Goal: Complete application form: Complete application form

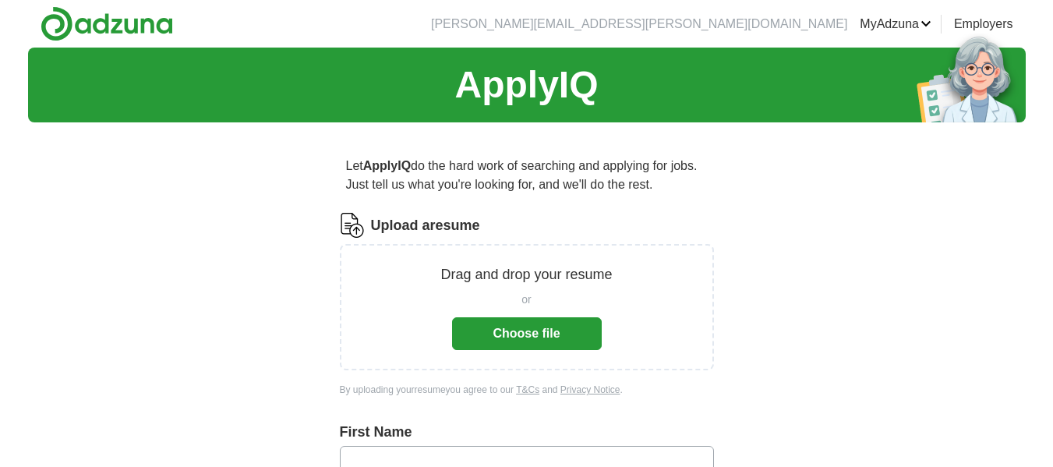
click at [504, 336] on button "Choose file" at bounding box center [527, 333] width 150 height 33
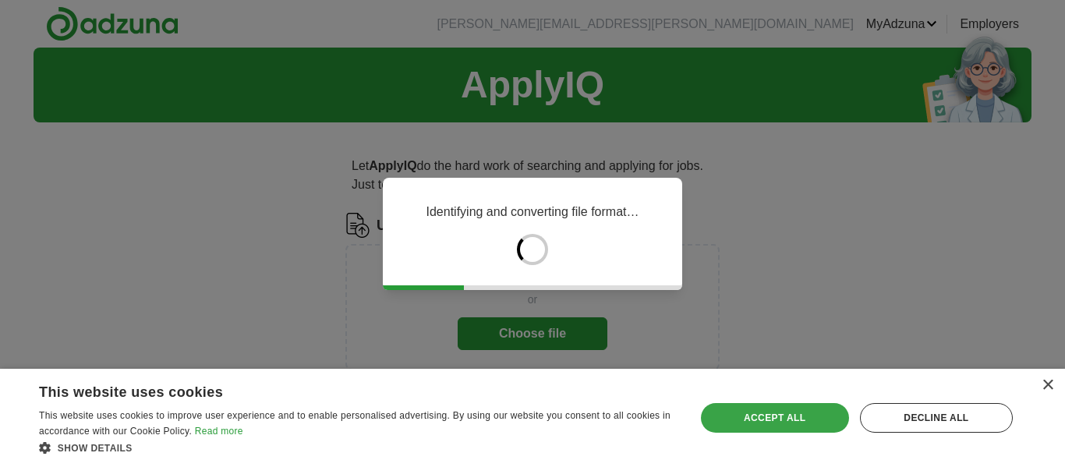
click at [772, 409] on div "Accept all" at bounding box center [775, 418] width 148 height 30
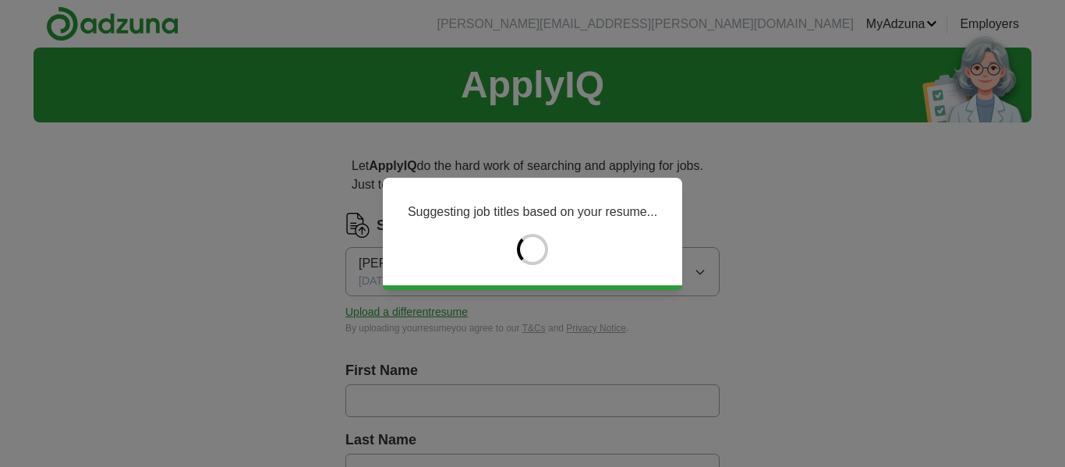
type input "*****"
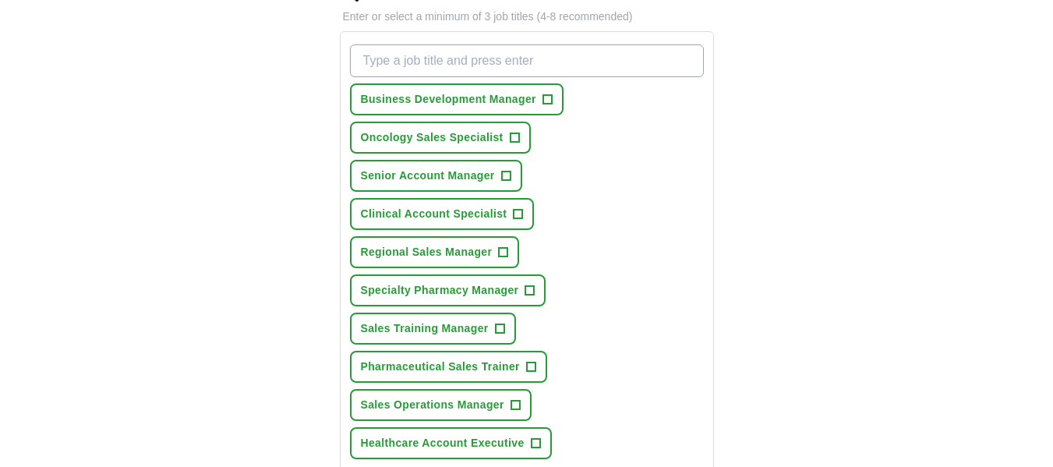
scroll to position [546, 0]
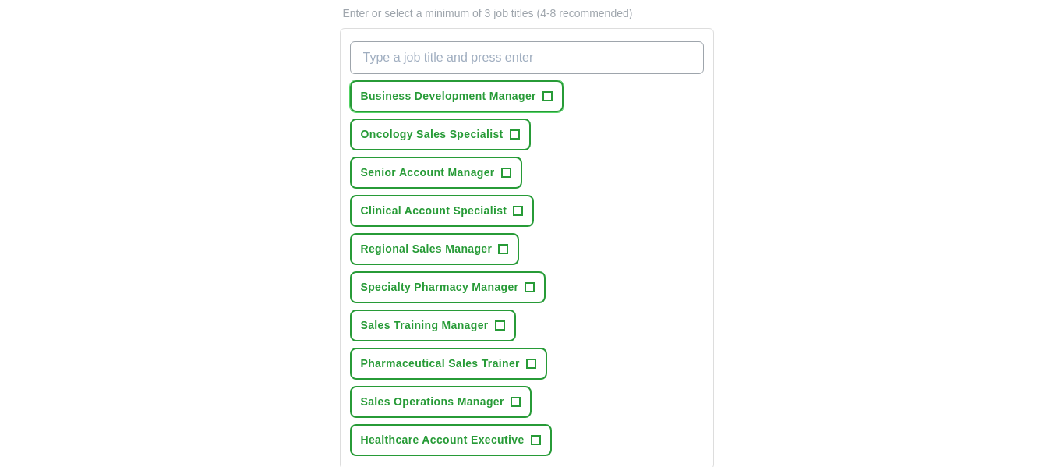
click at [549, 94] on span "+" at bounding box center [547, 96] width 9 height 12
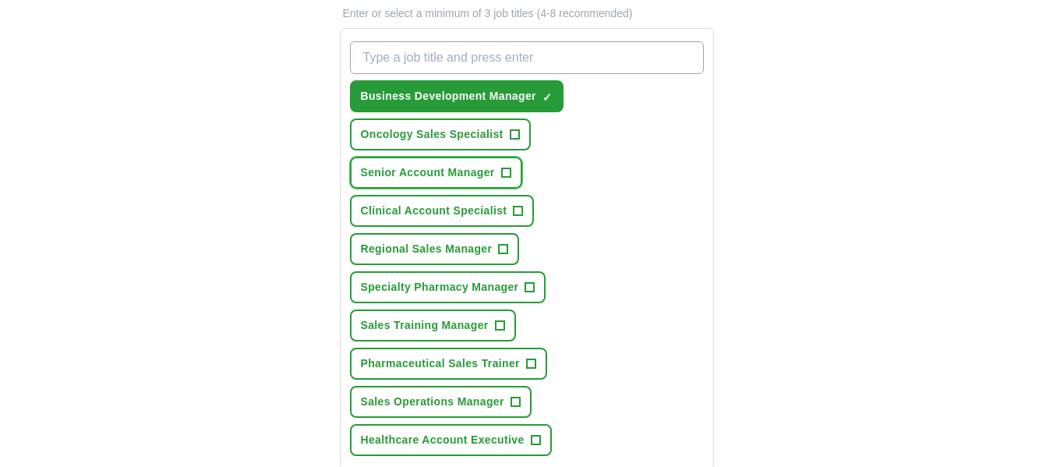
click at [505, 173] on span "+" at bounding box center [505, 173] width 9 height 12
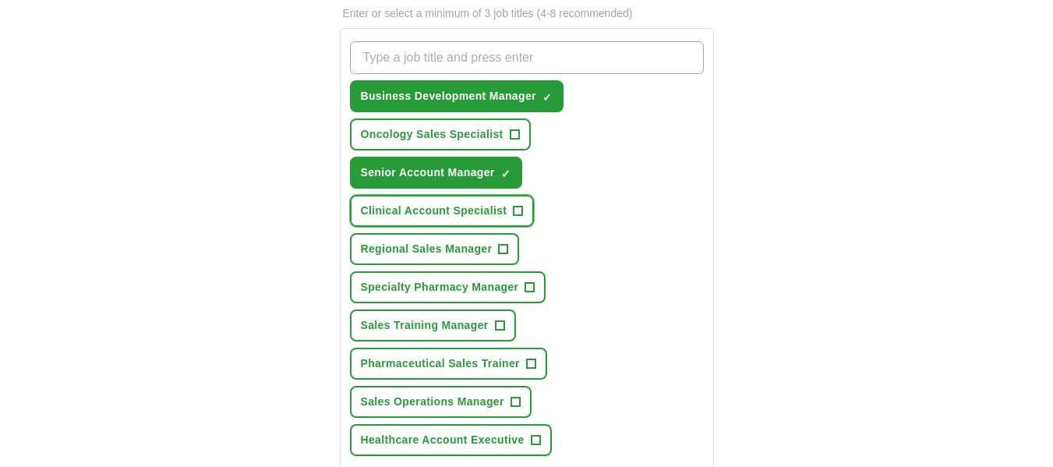
click at [518, 210] on span "+" at bounding box center [518, 211] width 9 height 12
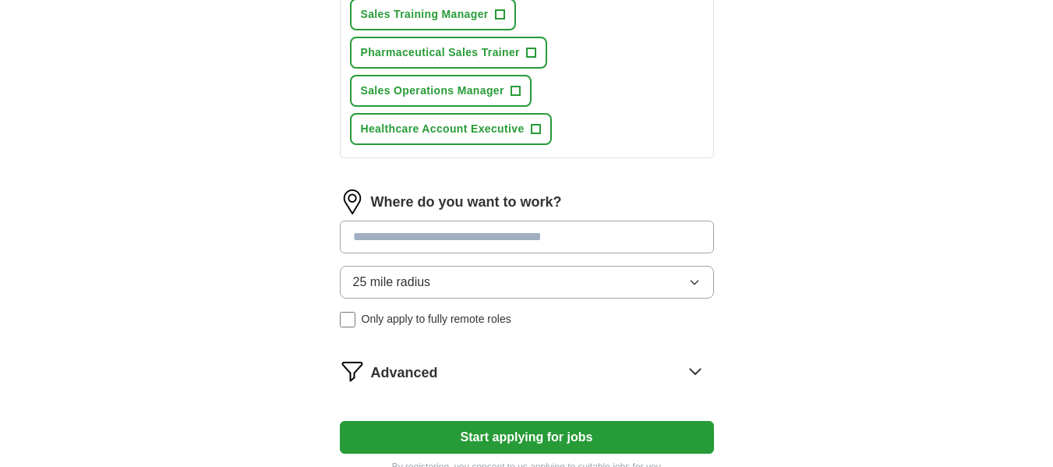
scroll to position [858, 0]
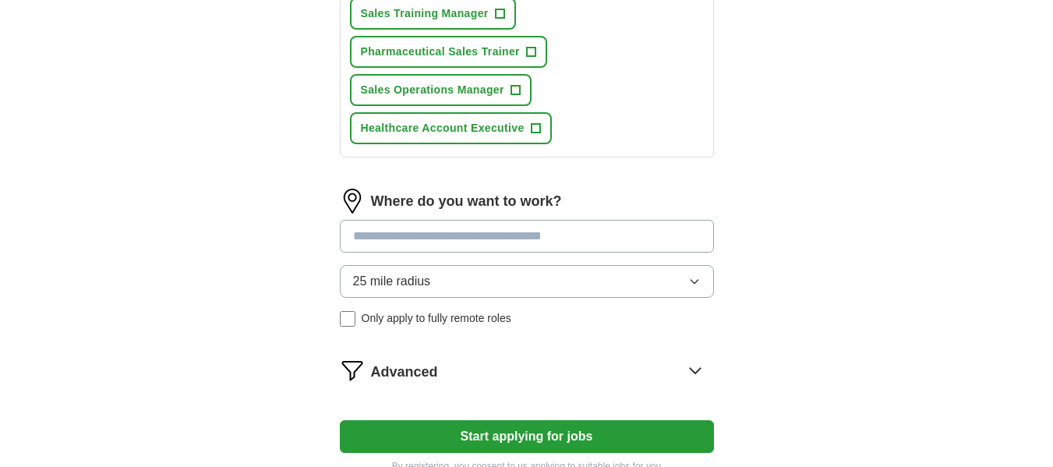
click at [680, 242] on input at bounding box center [527, 236] width 374 height 33
type input "******"
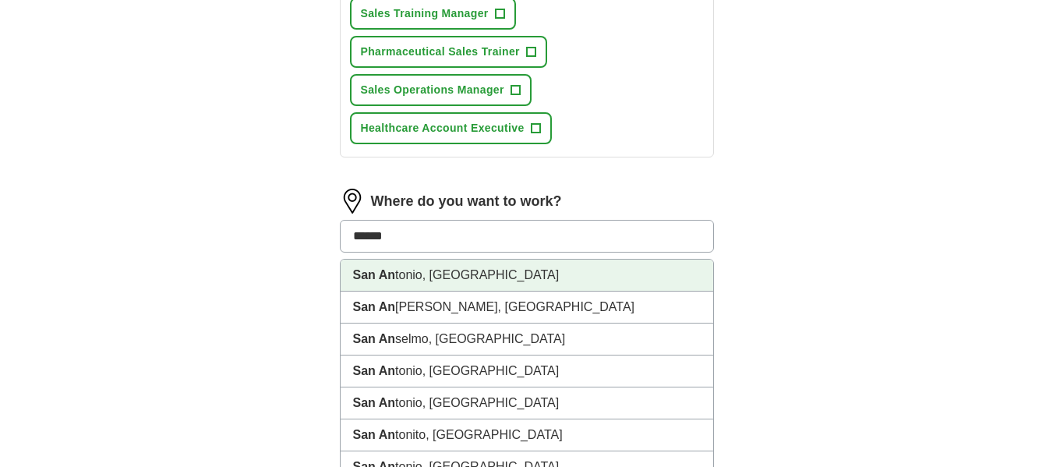
click at [497, 277] on li "San An tonio, [GEOGRAPHIC_DATA]" at bounding box center [527, 276] width 373 height 32
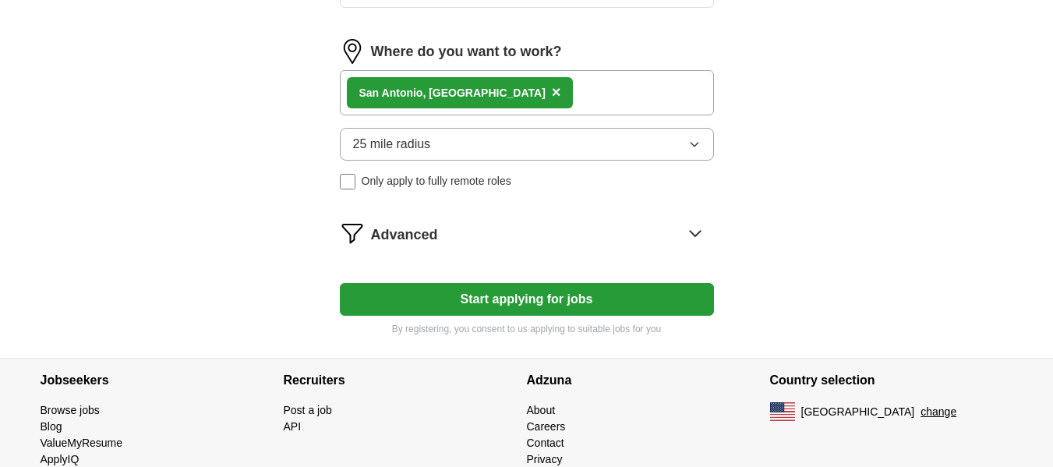
scroll to position [1014, 0]
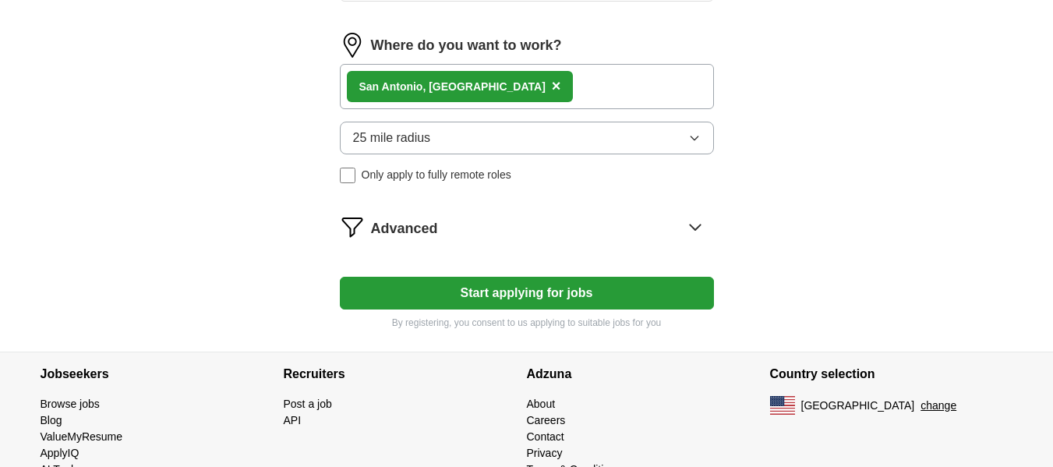
click at [624, 292] on button "Start applying for jobs" at bounding box center [527, 293] width 374 height 33
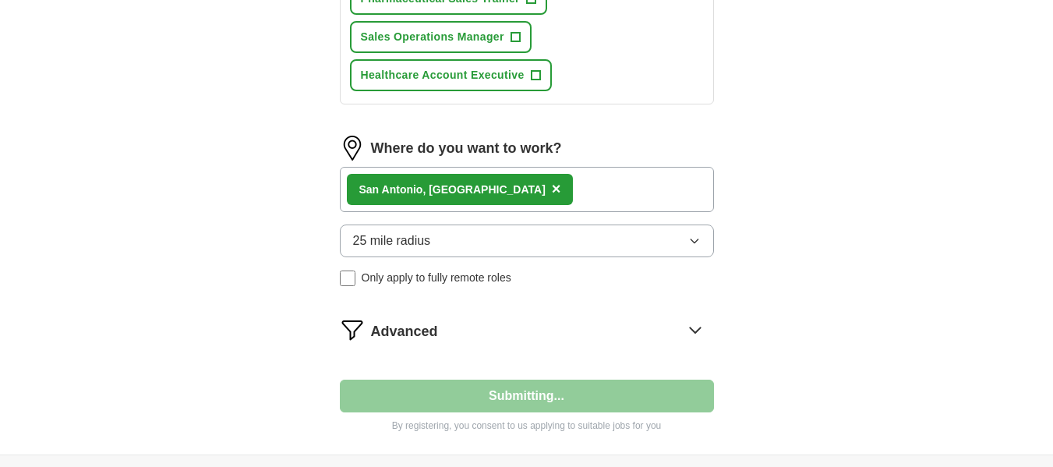
select select "**"
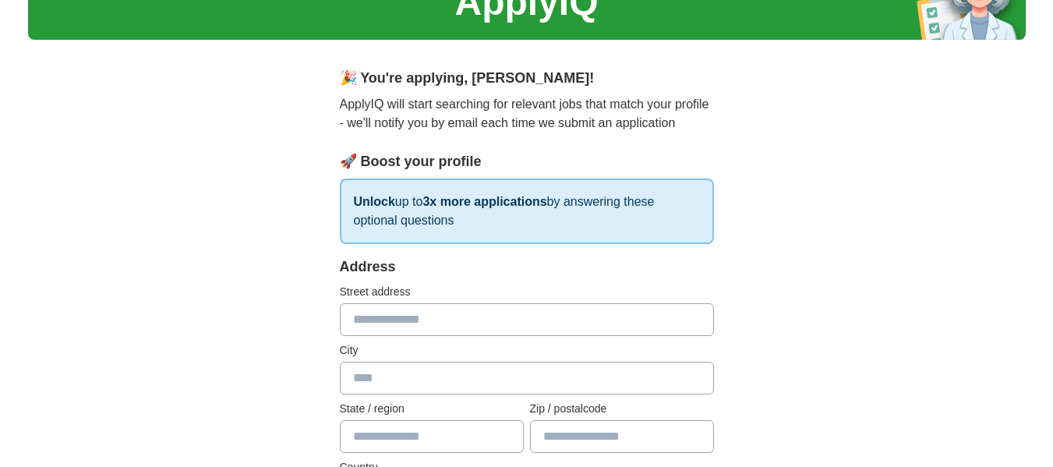
scroll to position [0, 0]
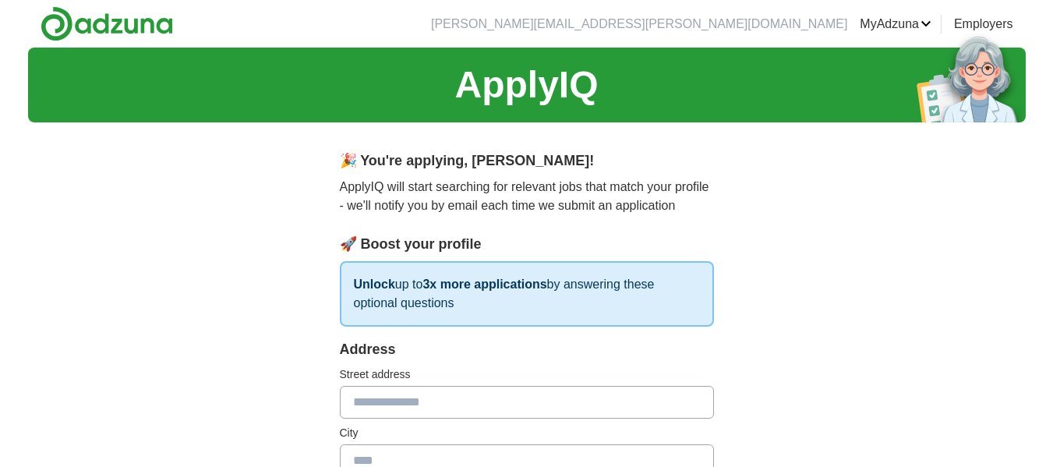
click at [921, 29] on link "MyAdzuna" at bounding box center [896, 24] width 72 height 19
click at [0, 0] on link "Resumes" at bounding box center [0, 0] width 0 height 0
